Goal: Consume media (video, audio)

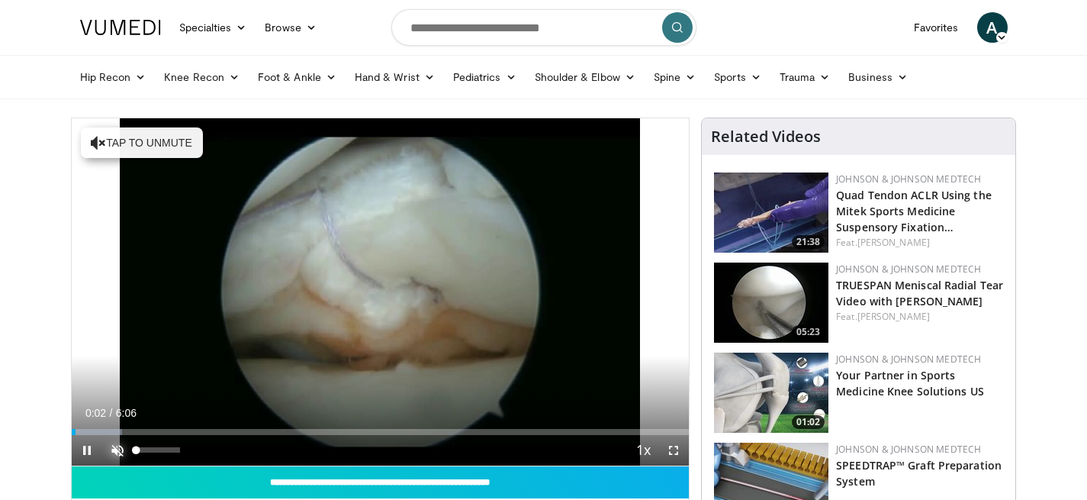
click at [118, 449] on span "Video Player" at bounding box center [117, 450] width 31 height 31
click at [675, 445] on span "Video Player" at bounding box center [673, 450] width 31 height 31
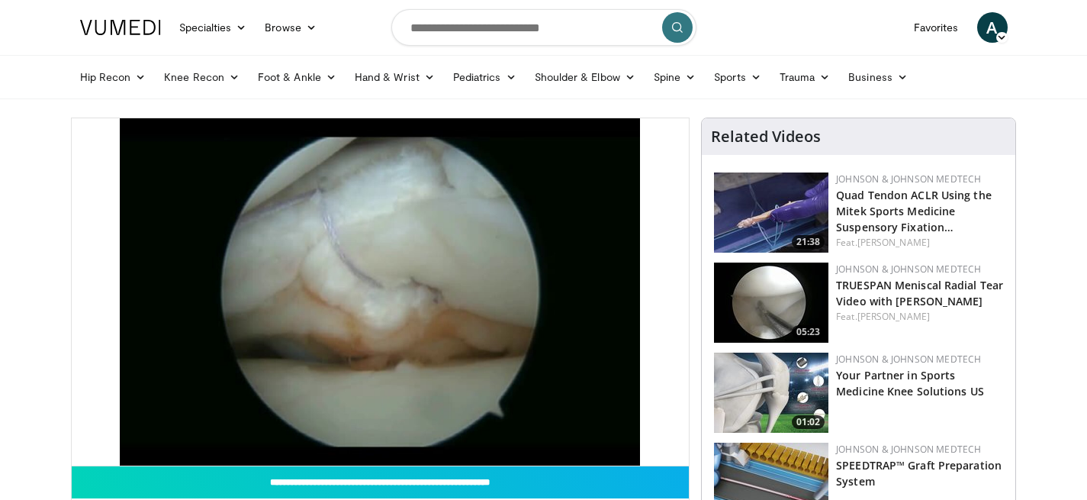
drag, startPoint x: 709, startPoint y: 60, endPoint x: 636, endPoint y: 21, distance: 82.9
click at [636, 24] on header "Specialties Adult & Family Medicine Allergy, [MEDICAL_DATA], Immunology Anesthe…" at bounding box center [543, 49] width 1087 height 99
